Goal: Task Accomplishment & Management: Complete application form

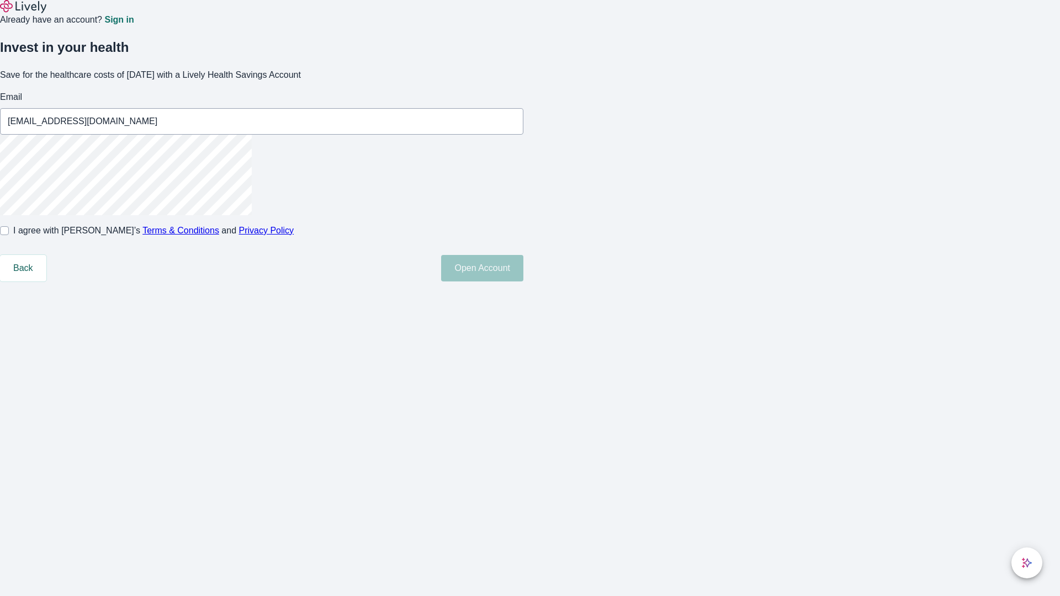
click at [9, 235] on input "I agree with Lively’s Terms & Conditions and Privacy Policy" at bounding box center [4, 230] width 9 height 9
checkbox input "true"
click at [523, 282] on button "Open Account" at bounding box center [482, 268] width 82 height 27
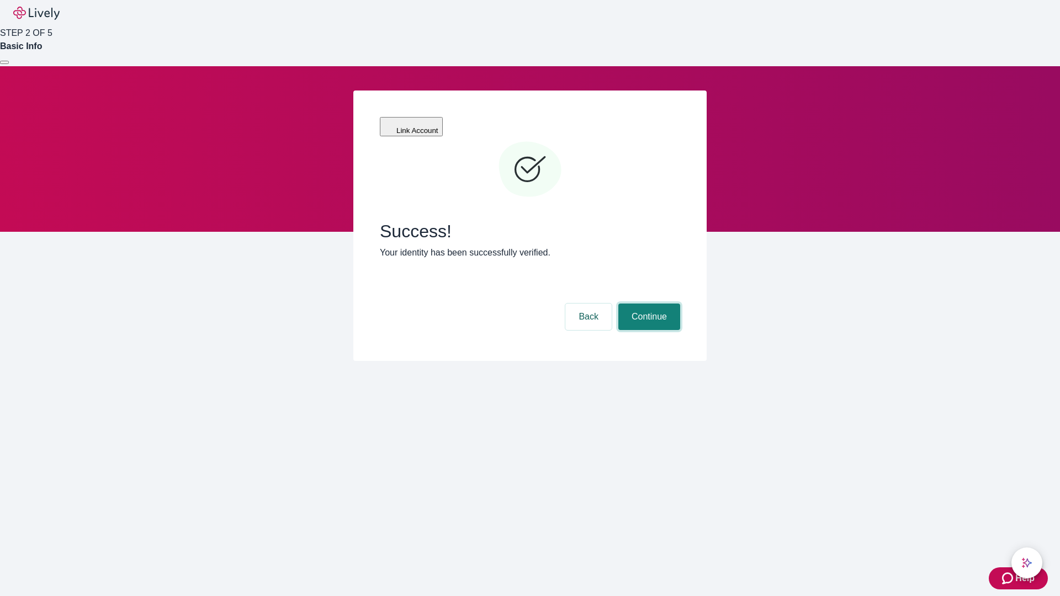
click at [648, 304] on button "Continue" at bounding box center [649, 317] width 62 height 27
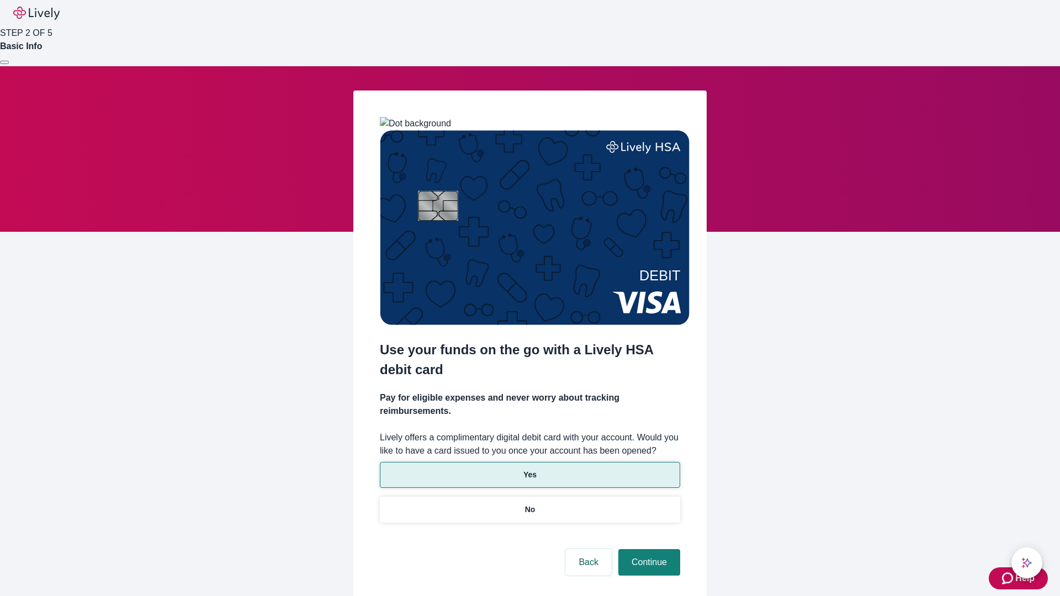
click at [529, 469] on p "Yes" at bounding box center [529, 475] width 13 height 12
click at [648, 549] on button "Continue" at bounding box center [649, 562] width 62 height 27
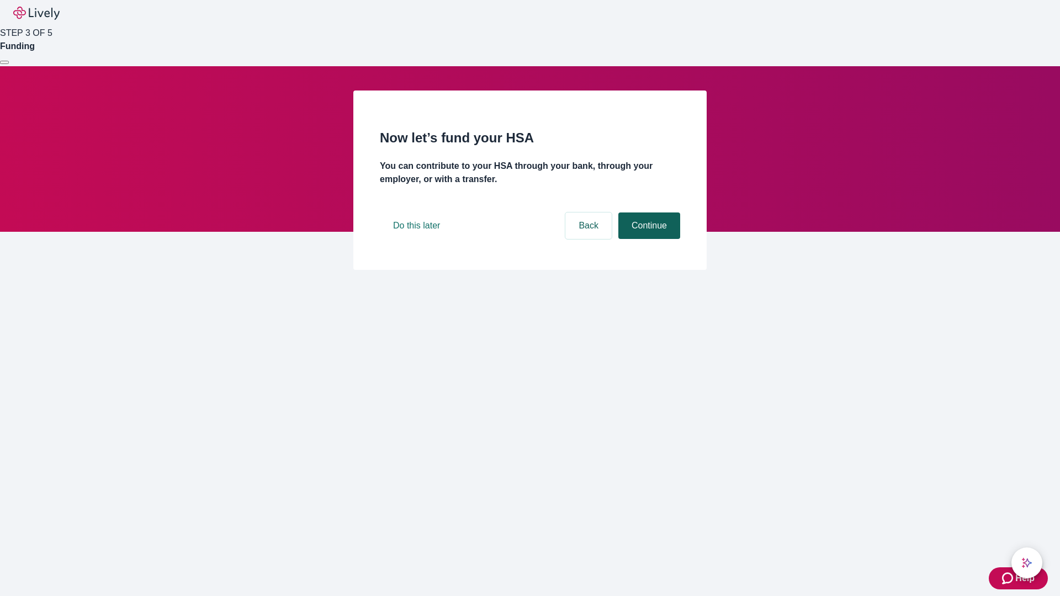
click at [648, 239] on button "Continue" at bounding box center [649, 226] width 62 height 27
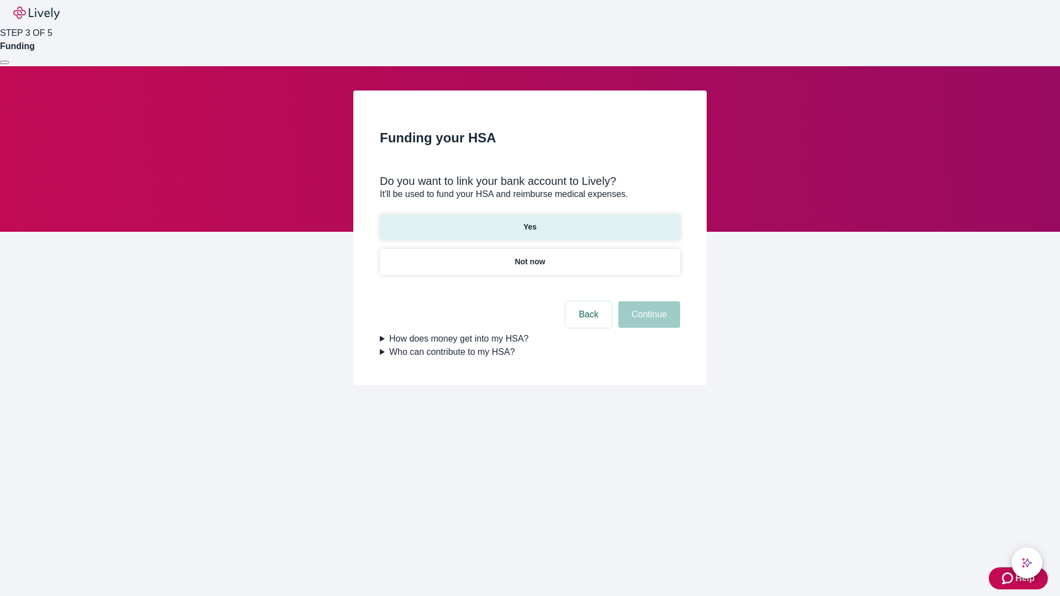
click at [529, 221] on p "Yes" at bounding box center [529, 227] width 13 height 12
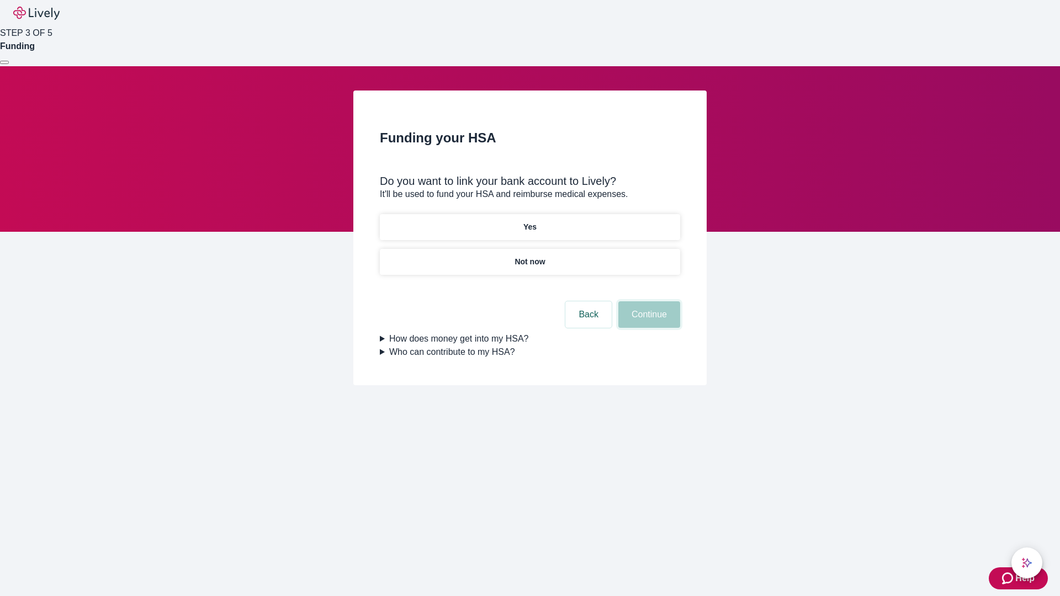
click at [648, 301] on button "Continue" at bounding box center [649, 314] width 62 height 27
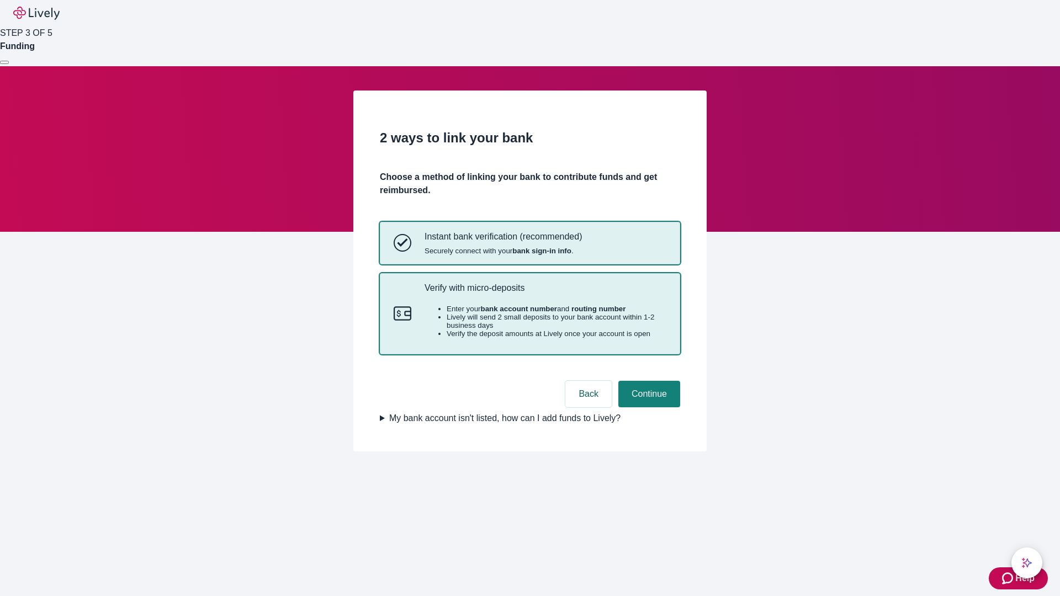
click at [545, 293] on p "Verify with micro-deposits" at bounding box center [546, 288] width 242 height 10
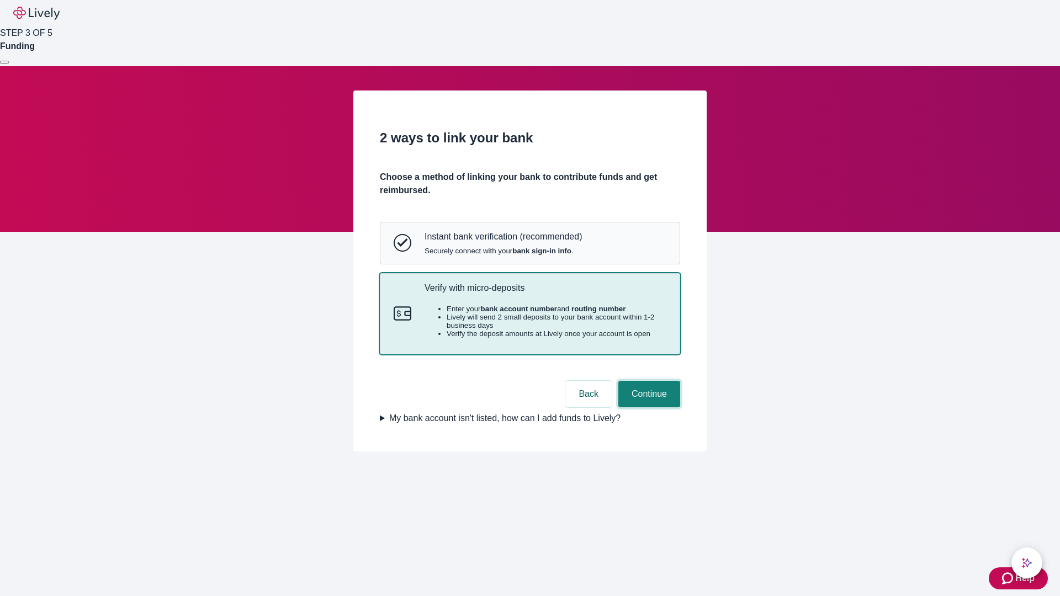
click at [648, 407] on button "Continue" at bounding box center [649, 394] width 62 height 27
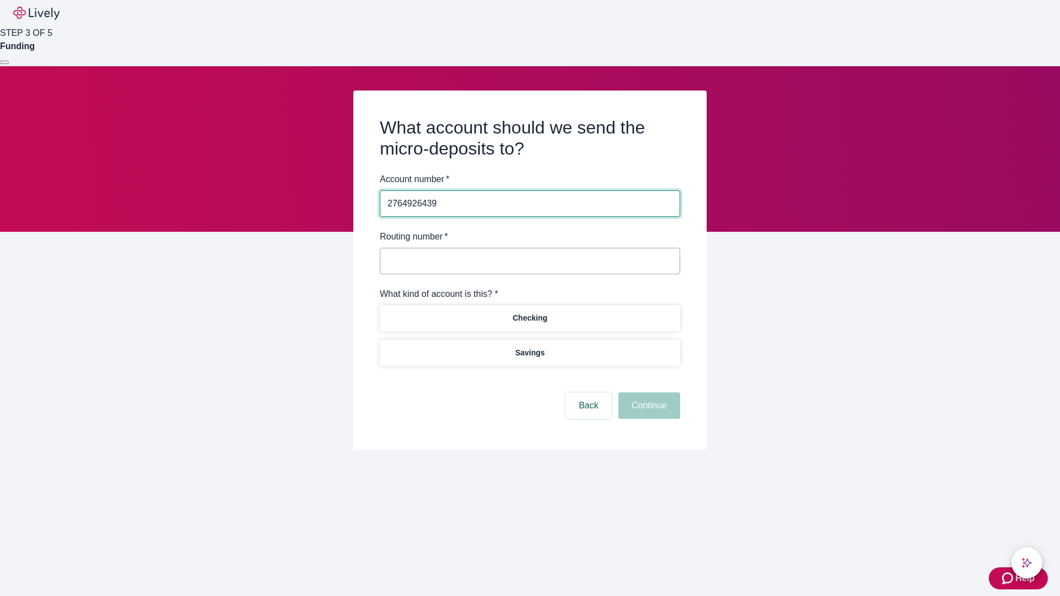
type input "2764926439"
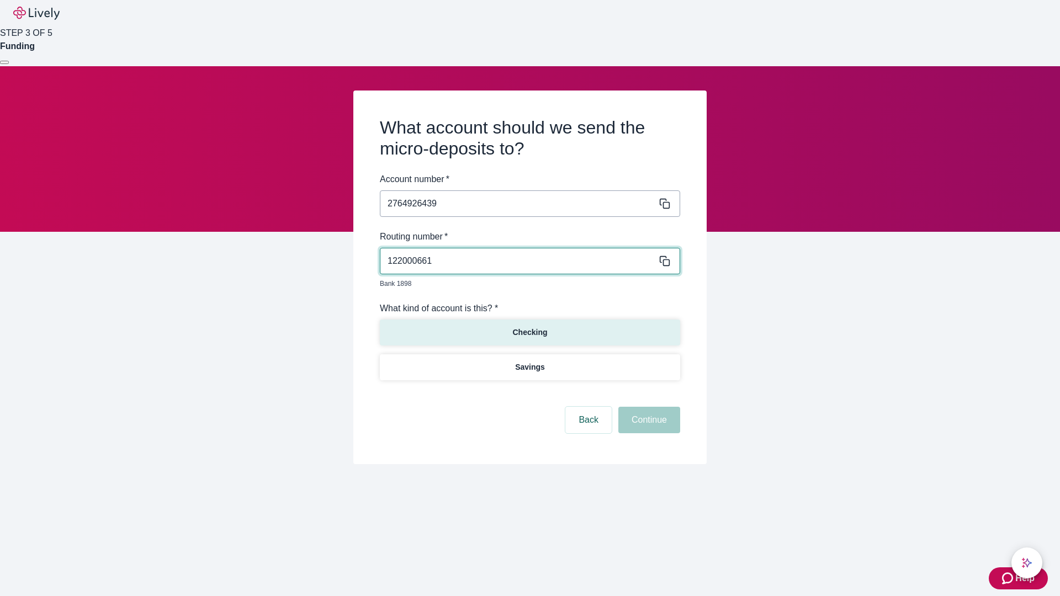
type input "122000661"
click at [529, 327] on p "Checking" at bounding box center [529, 333] width 35 height 12
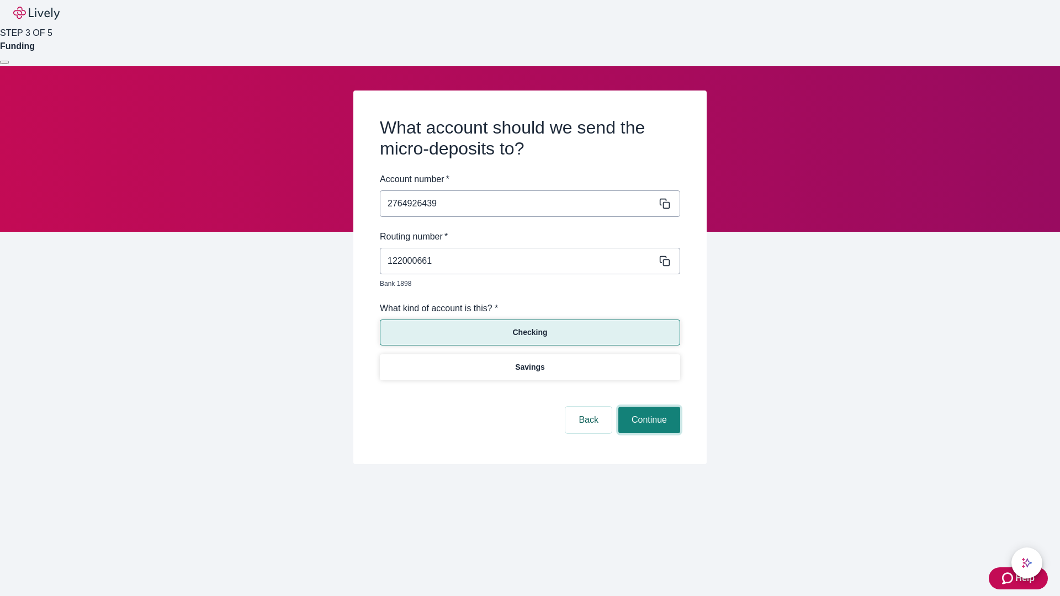
click at [648, 407] on button "Continue" at bounding box center [649, 420] width 62 height 27
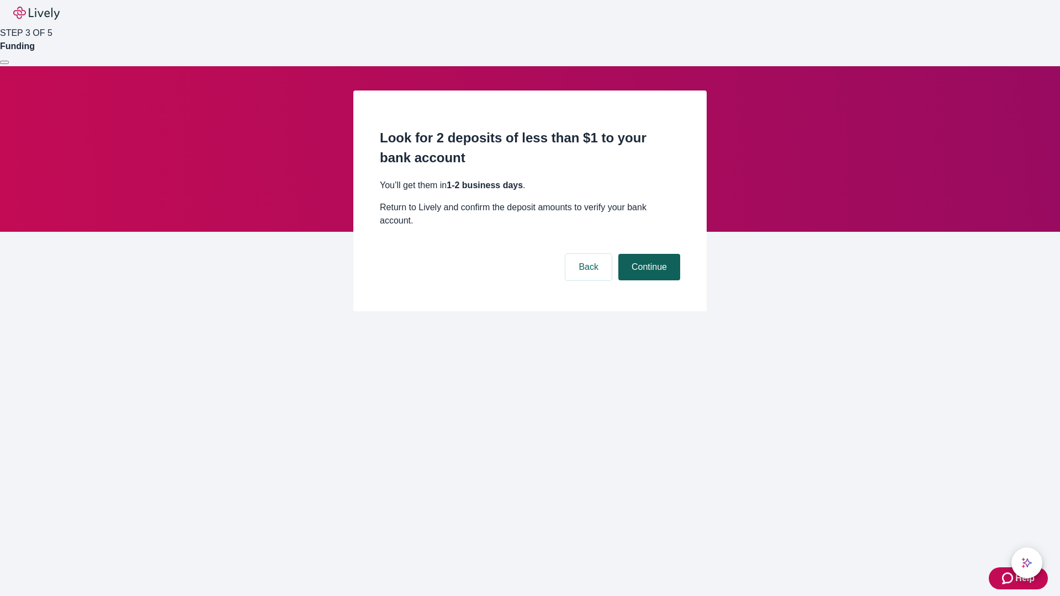
click at [648, 254] on button "Continue" at bounding box center [649, 267] width 62 height 27
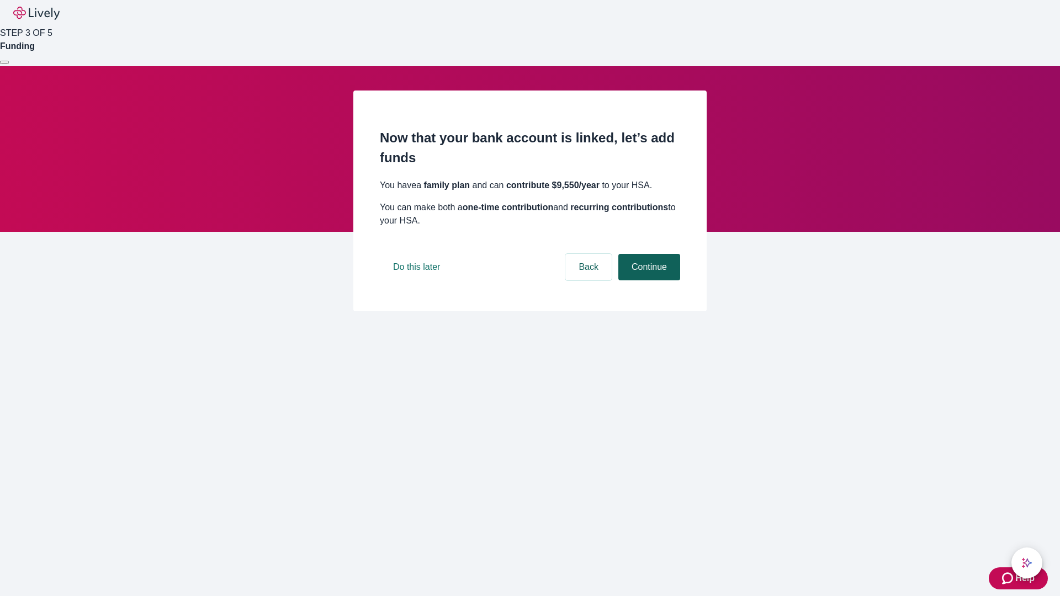
click at [648, 280] on button "Continue" at bounding box center [649, 267] width 62 height 27
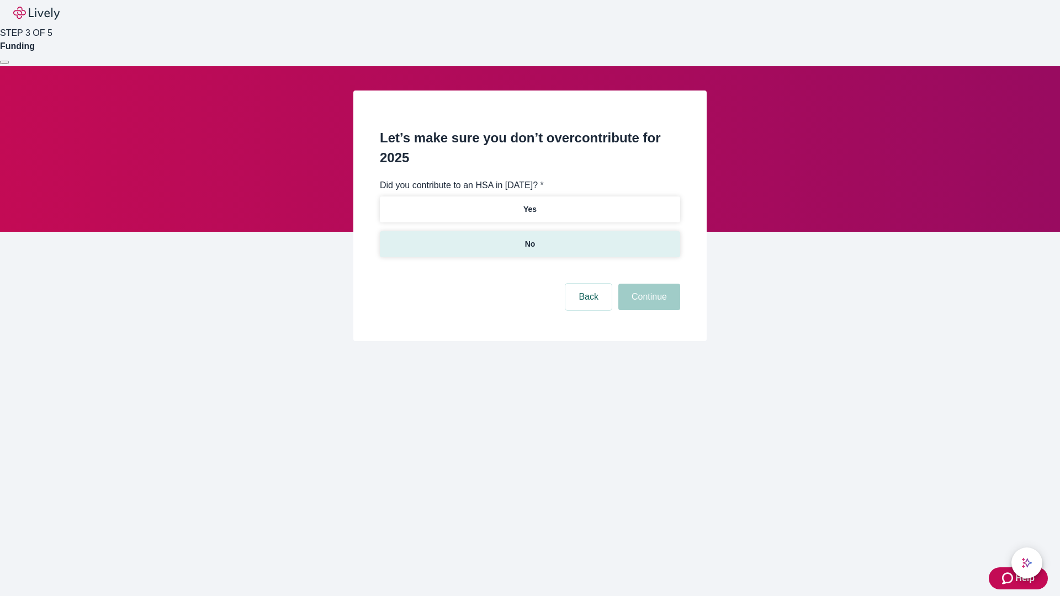
click at [529, 239] on p "No" at bounding box center [530, 245] width 10 height 12
click at [648, 284] on button "Continue" at bounding box center [649, 297] width 62 height 27
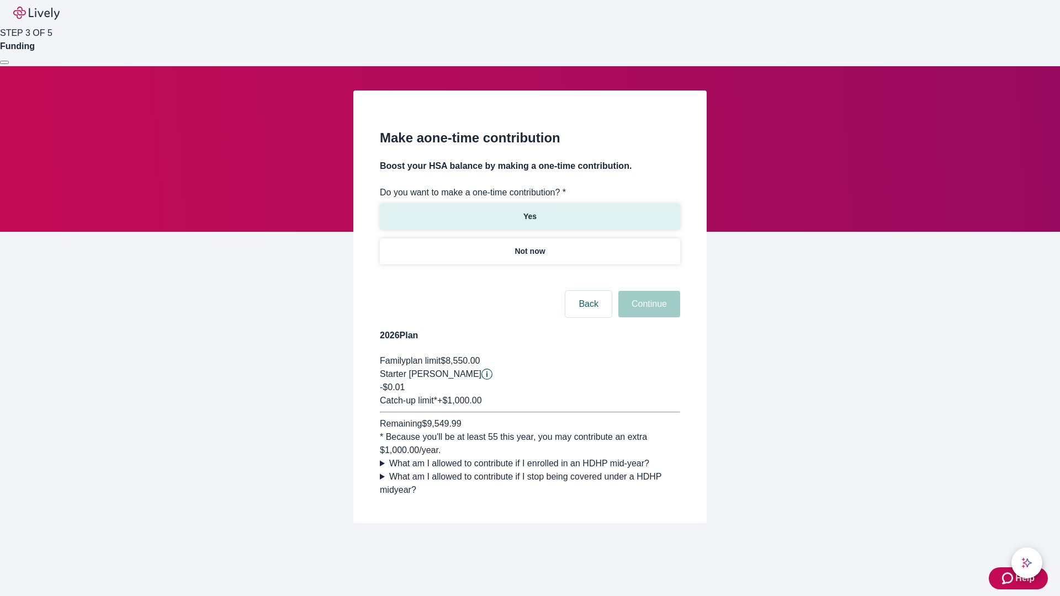
click at [529, 211] on p "Yes" at bounding box center [529, 217] width 13 height 12
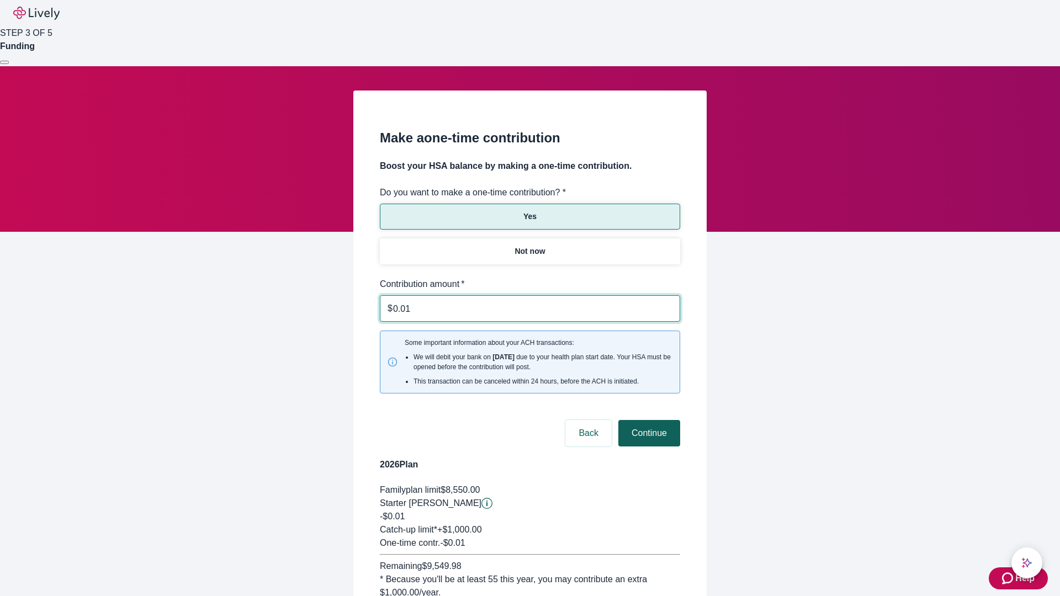
type input "0.01"
click at [648, 420] on button "Continue" at bounding box center [649, 433] width 62 height 27
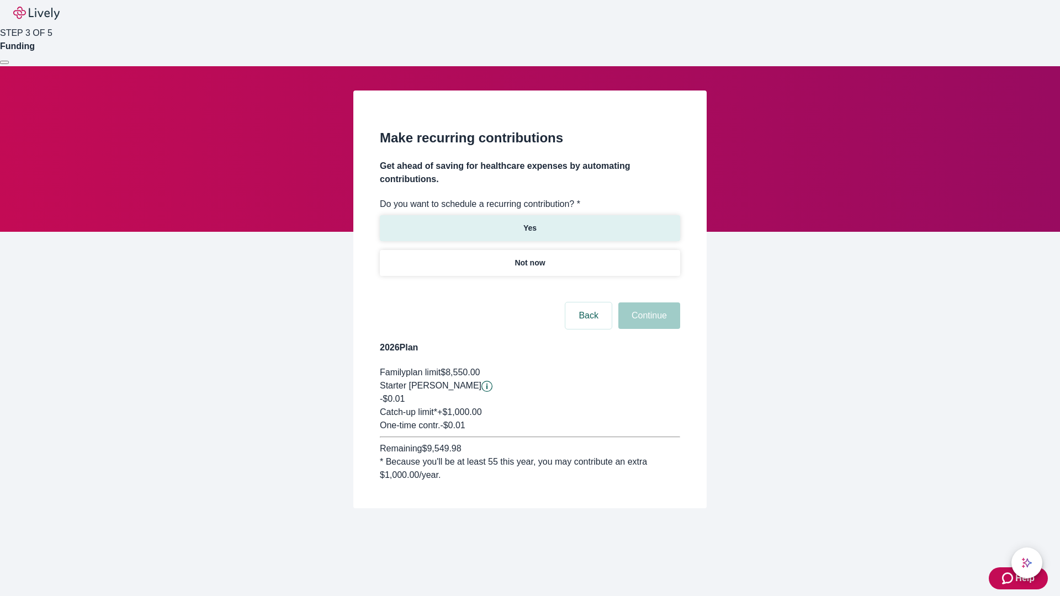
click at [529, 223] on p "Yes" at bounding box center [529, 229] width 13 height 12
click at [529, 289] on body "Help STEP 3 OF 5 Funding Make recurring contributions Get ahead of saving for h…" at bounding box center [530, 281] width 1060 height 562
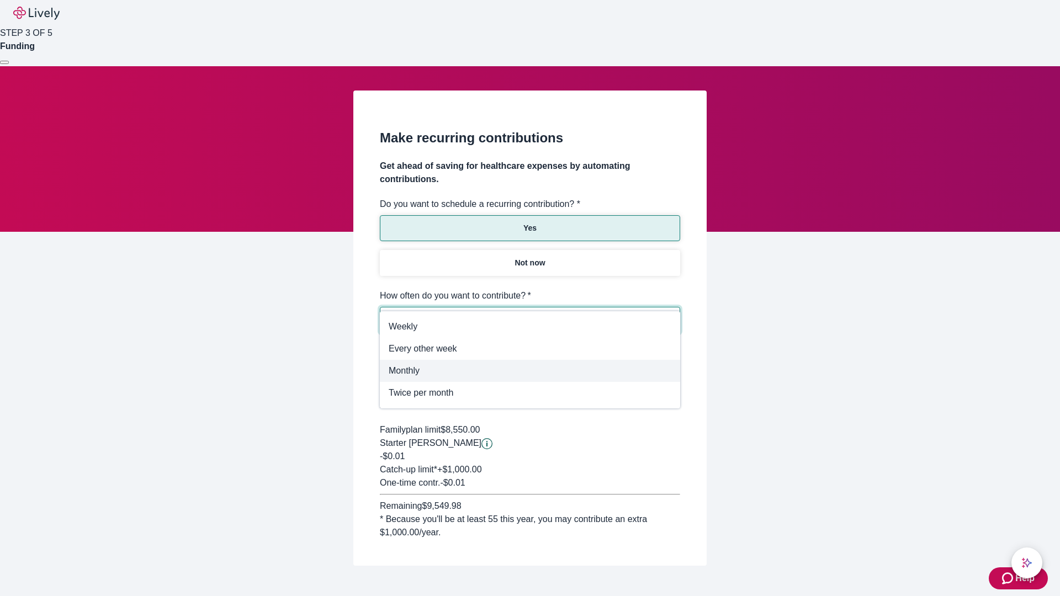
click at [530, 371] on span "Monthly" at bounding box center [530, 370] width 283 height 13
type input "Monthly"
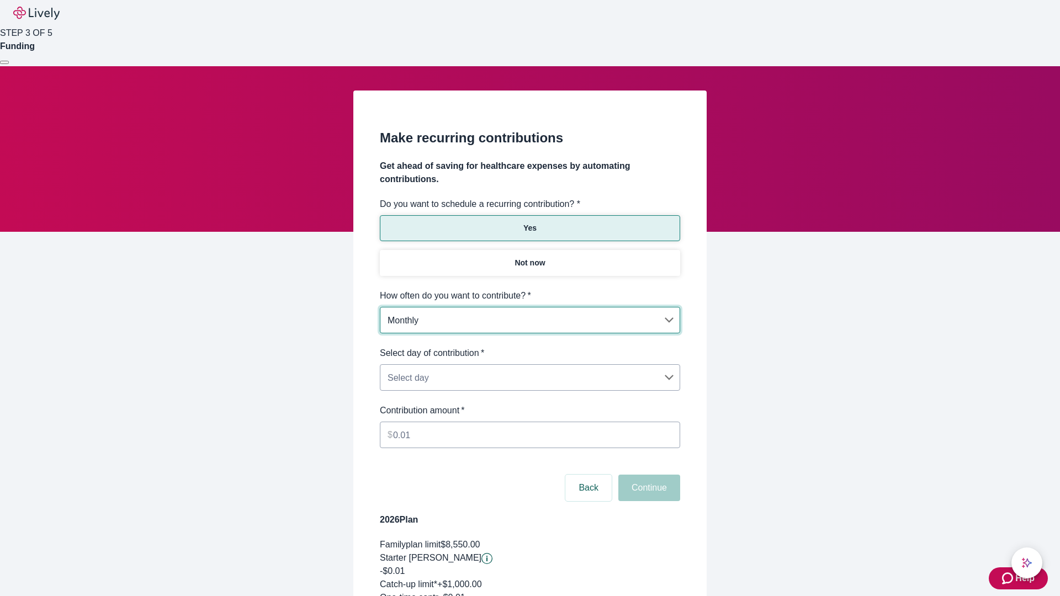
click at [529, 347] on body "Help STEP 3 OF 5 Funding Make recurring contributions Get ahead of saving for h…" at bounding box center [530, 367] width 1060 height 734
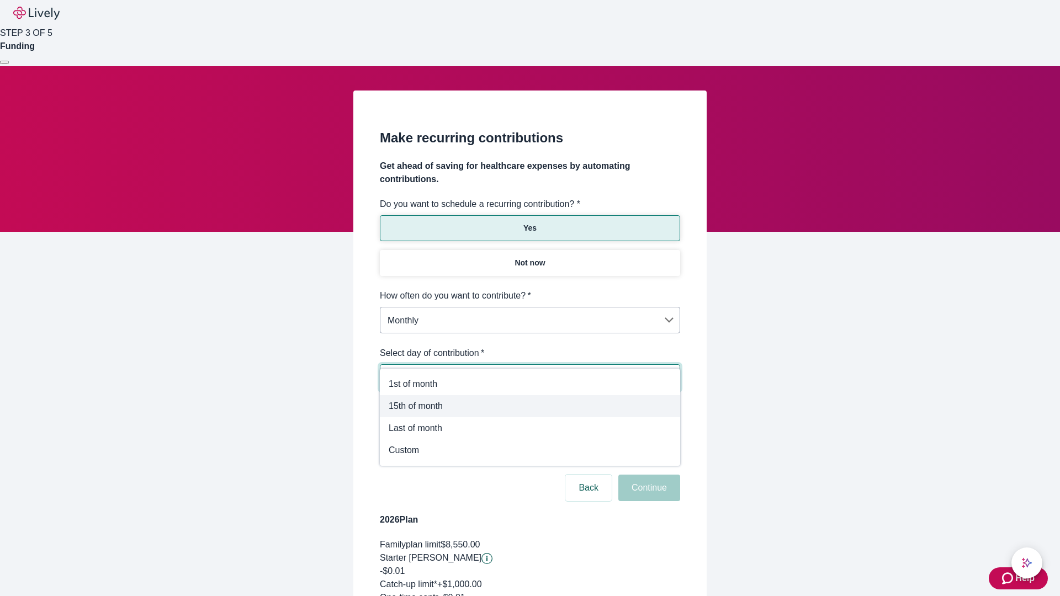
click at [530, 406] on span "15th of month" at bounding box center [530, 406] width 283 height 13
type input "Monthly15th"
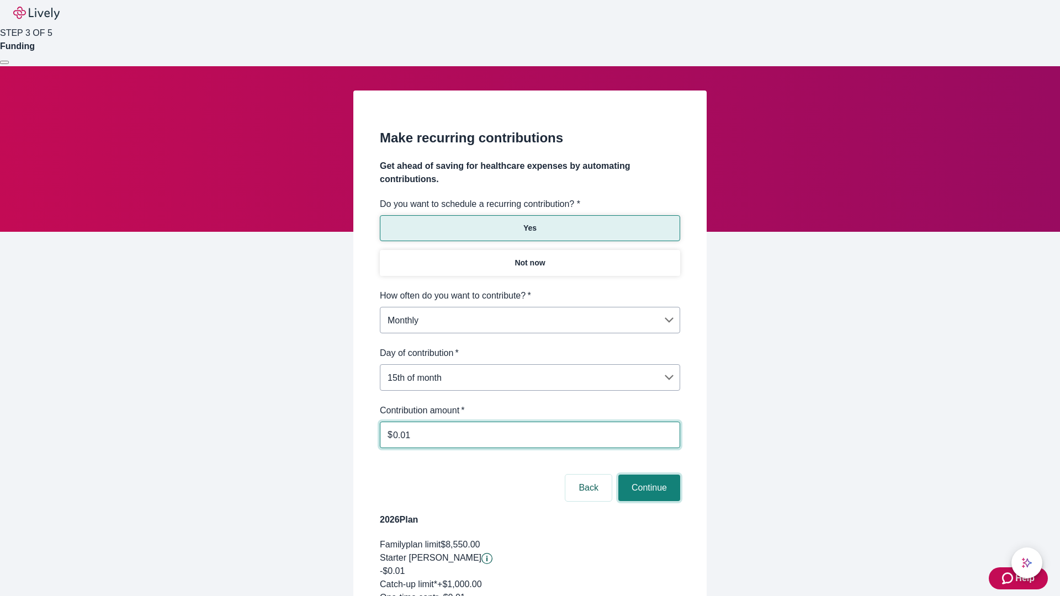
click at [648, 475] on button "Continue" at bounding box center [649, 488] width 62 height 27
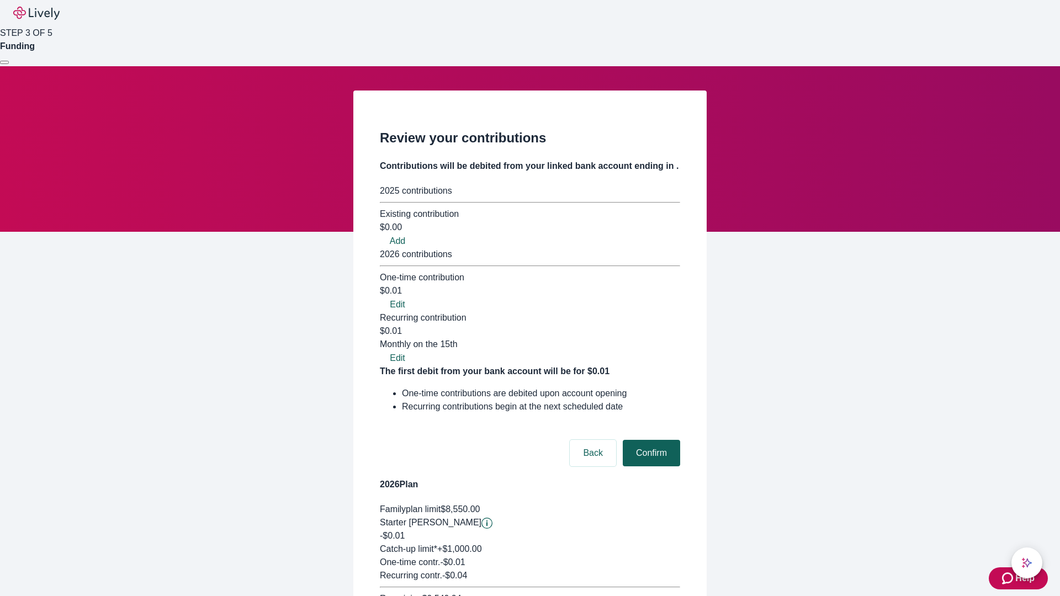
click at [650, 440] on button "Confirm" at bounding box center [651, 453] width 57 height 27
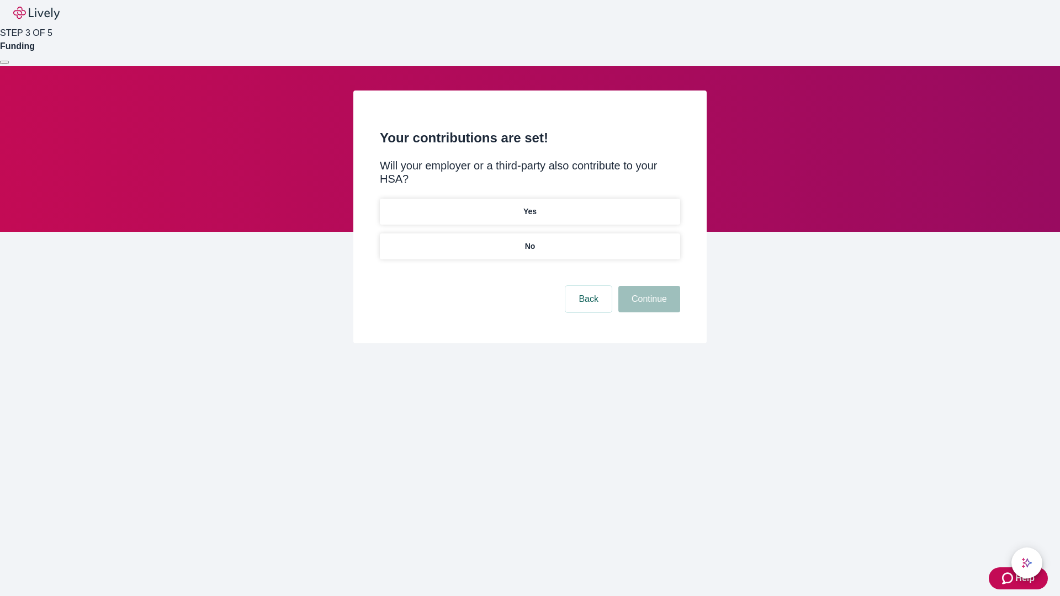
click at [529, 206] on p "Yes" at bounding box center [529, 212] width 13 height 12
click at [648, 286] on button "Continue" at bounding box center [649, 299] width 62 height 27
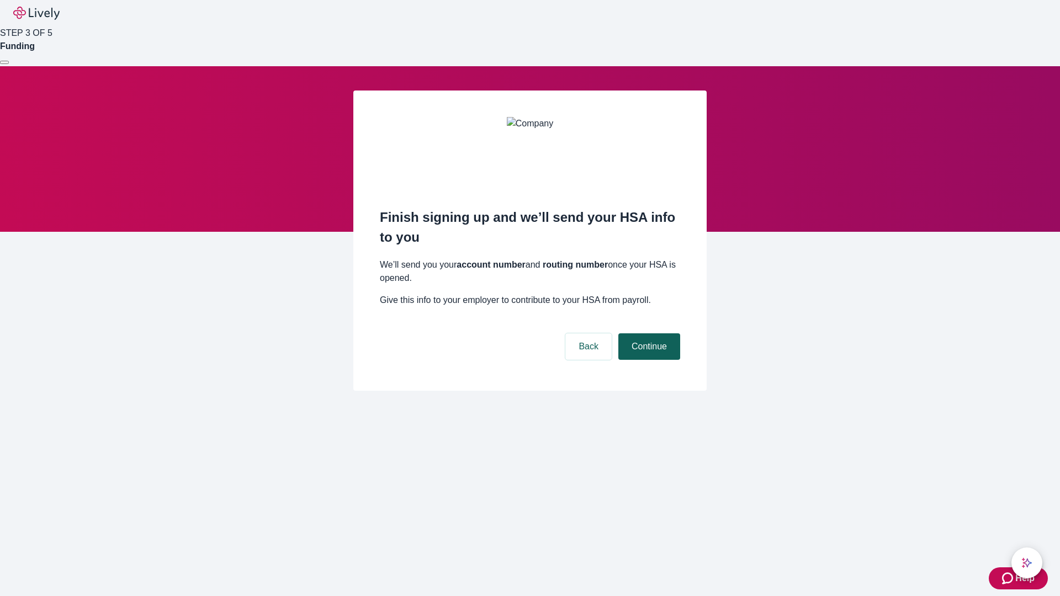
click at [648, 333] on button "Continue" at bounding box center [649, 346] width 62 height 27
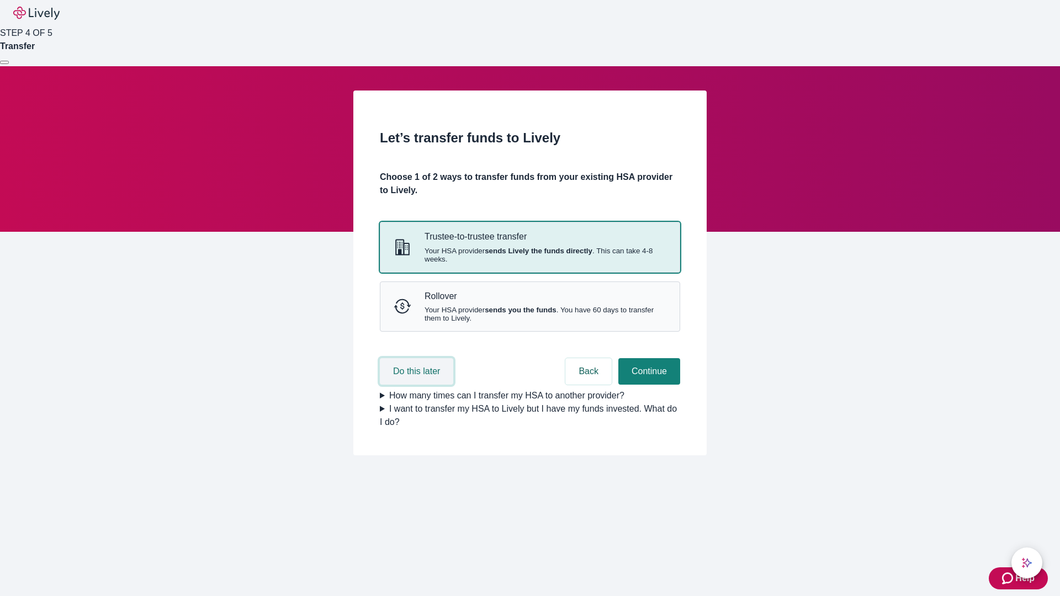
click at [418, 385] on button "Do this later" at bounding box center [416, 371] width 73 height 27
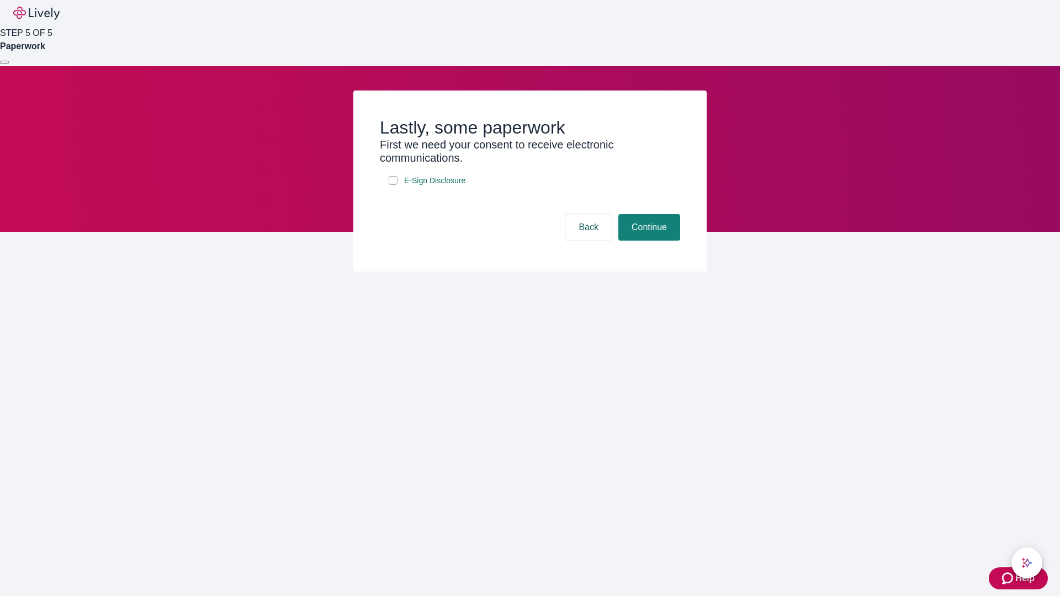
click at [393, 185] on input "E-Sign Disclosure" at bounding box center [393, 180] width 9 height 9
checkbox input "true"
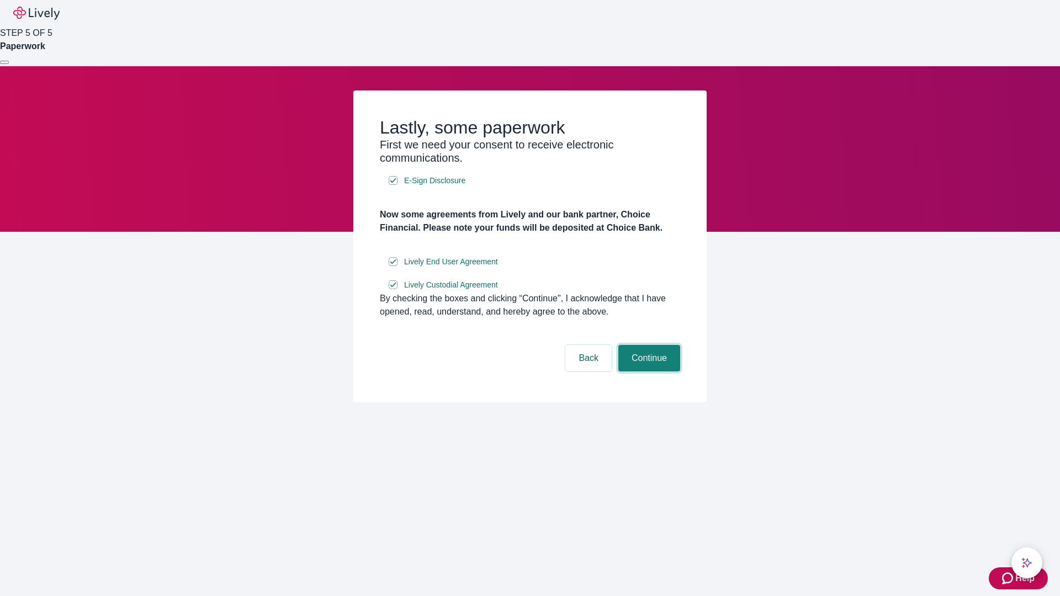
click at [648, 372] on button "Continue" at bounding box center [649, 358] width 62 height 27
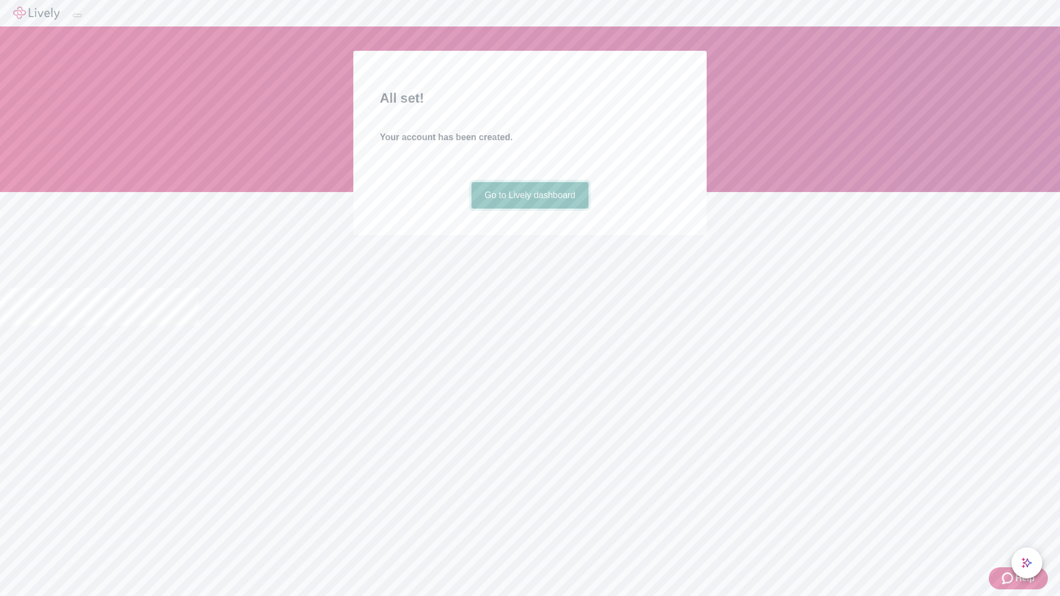
click at [529, 209] on link "Go to Lively dashboard" at bounding box center [531, 195] width 118 height 27
